Goal: Task Accomplishment & Management: Manage account settings

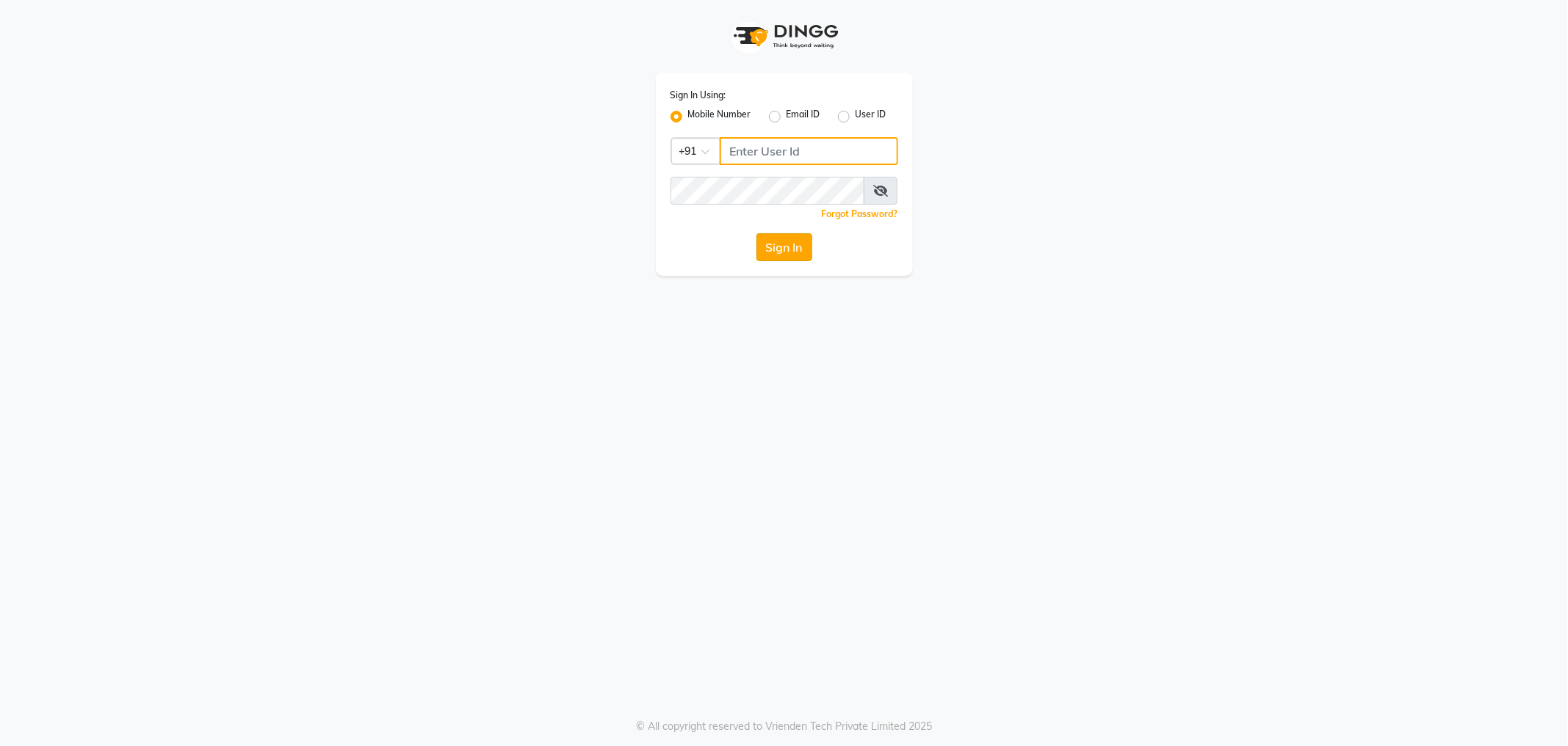
type input "9910222415"
click at [760, 259] on button "Sign In" at bounding box center [784, 248] width 56 height 28
